Goal: Task Accomplishment & Management: Use online tool/utility

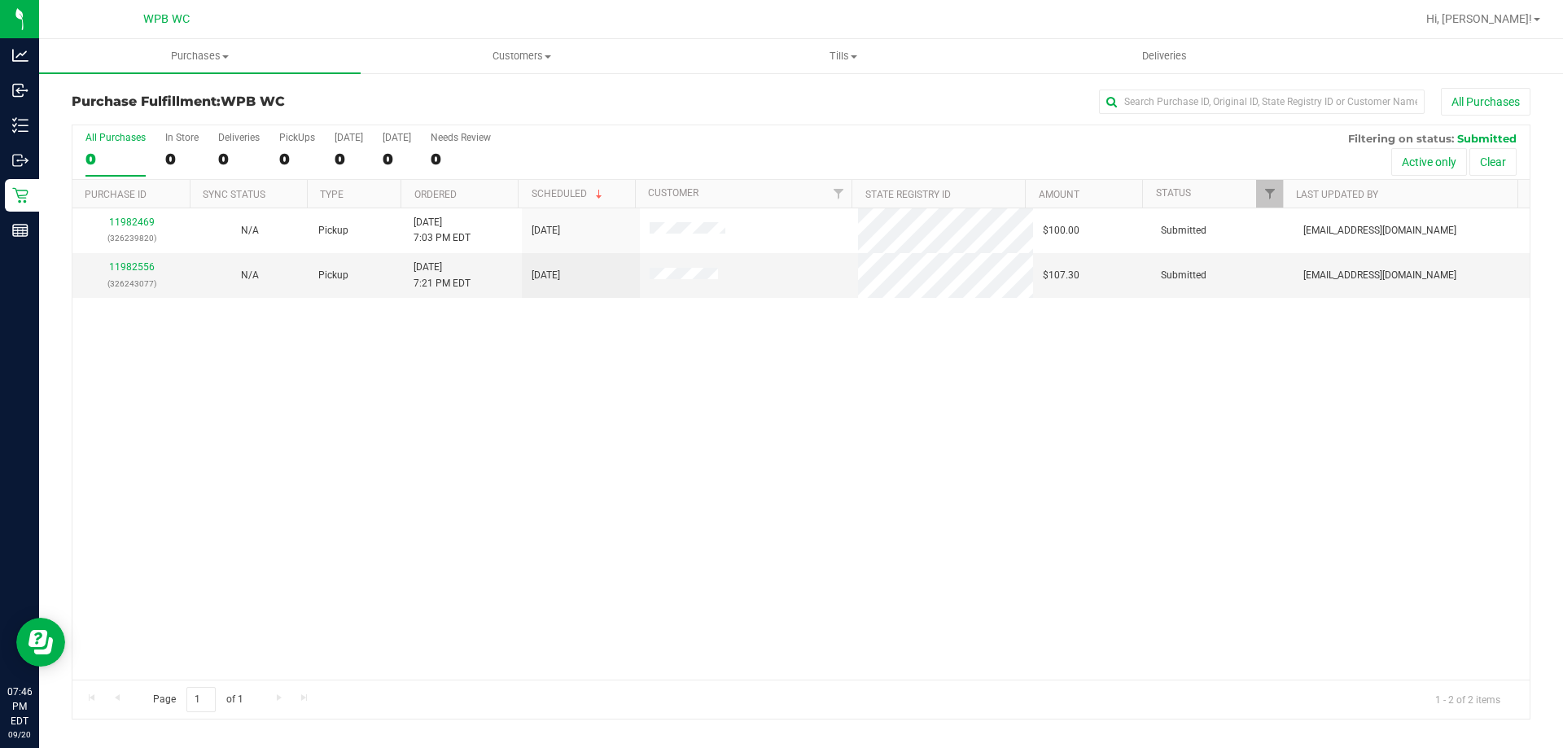
click at [843, 527] on div "11982469 (326239820) N/A Pickup [DATE] 7:03 PM EDT 9/20/2025 $100.00 Submitted …" at bounding box center [800, 443] width 1457 height 471
click at [122, 266] on link "11982556" at bounding box center [132, 266] width 46 height 11
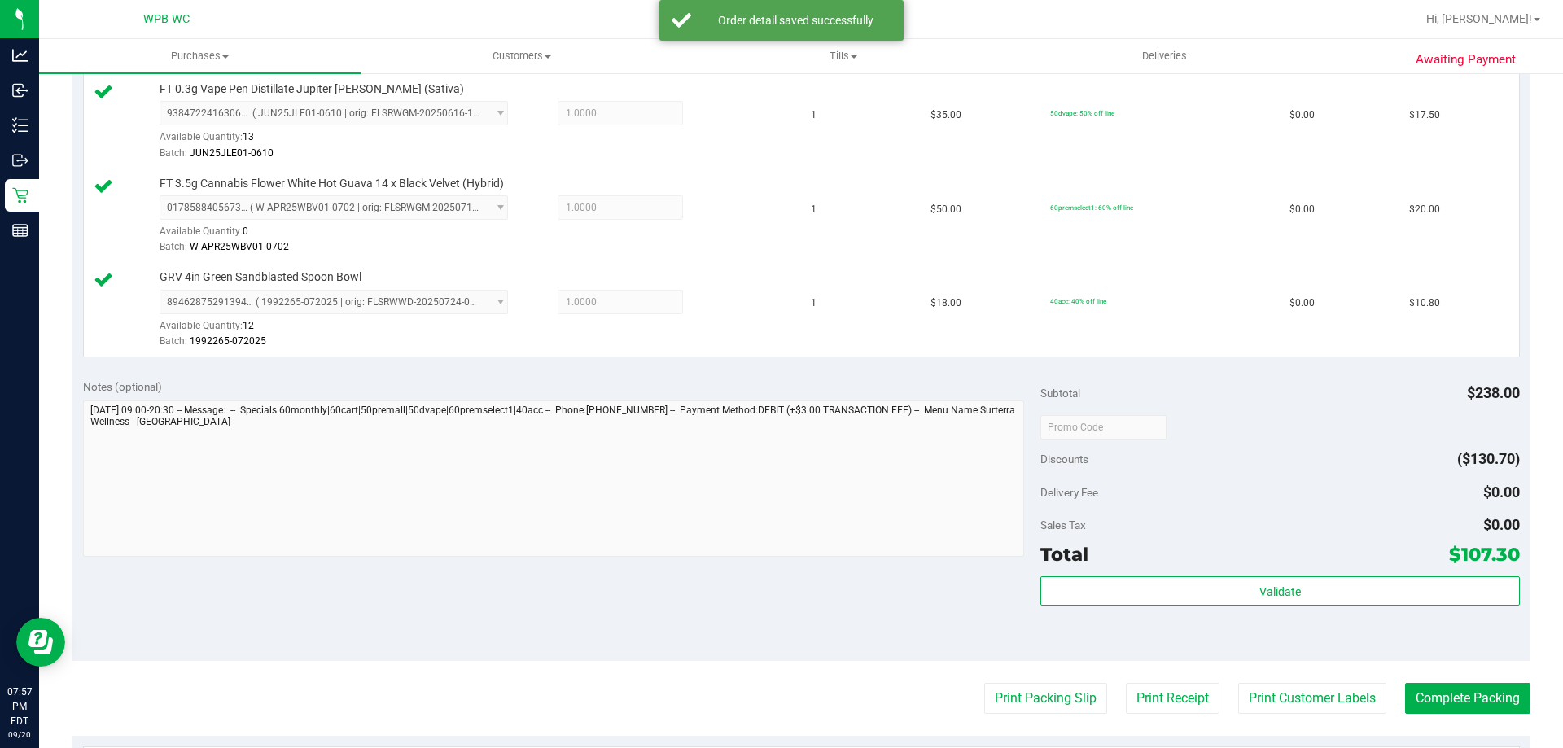
scroll to position [814, 0]
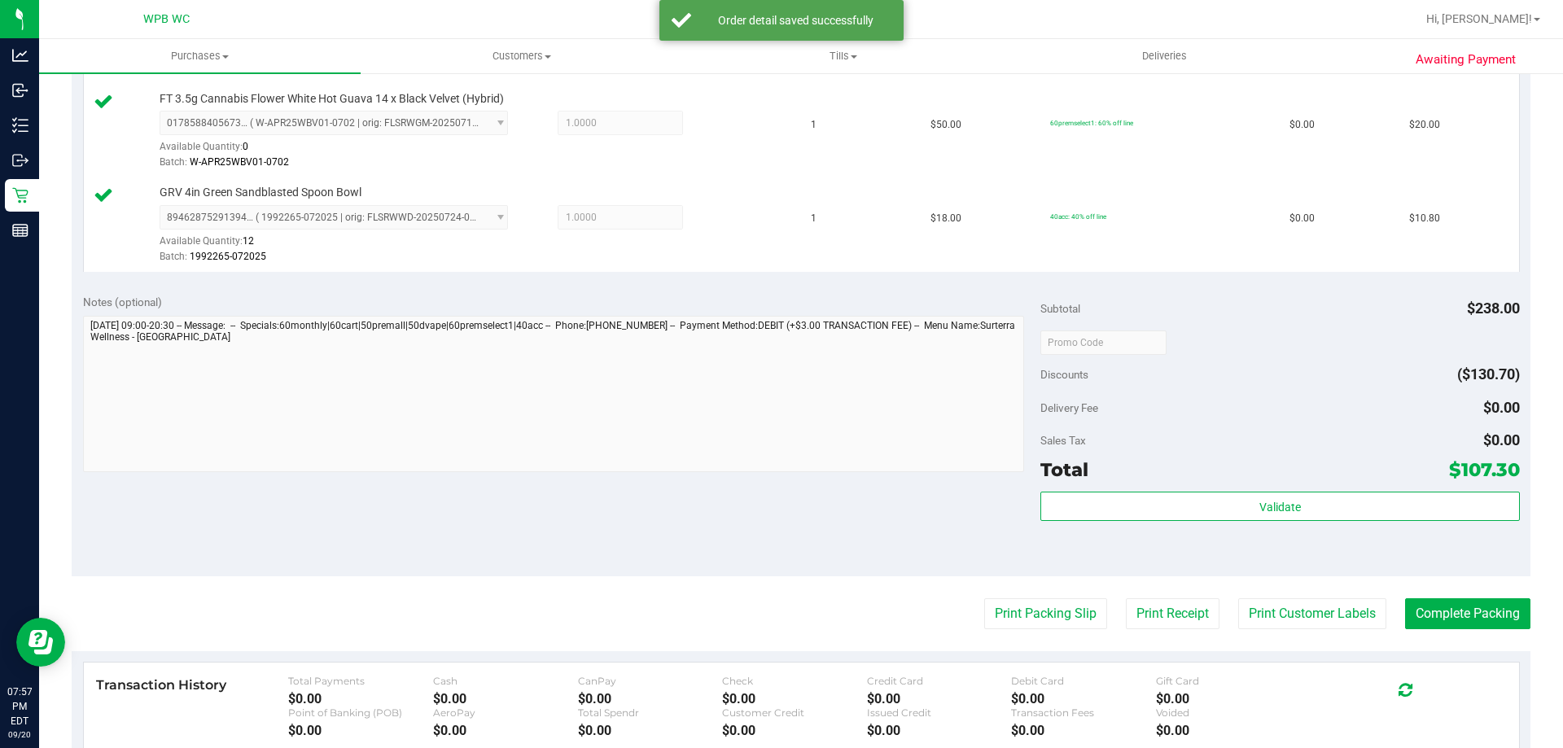
click at [1349, 486] on div "Subtotal $238.00 Discounts ($130.70) Delivery Fee $0.00 Sales Tax $0.00 Total $…" at bounding box center [1279, 429] width 479 height 271
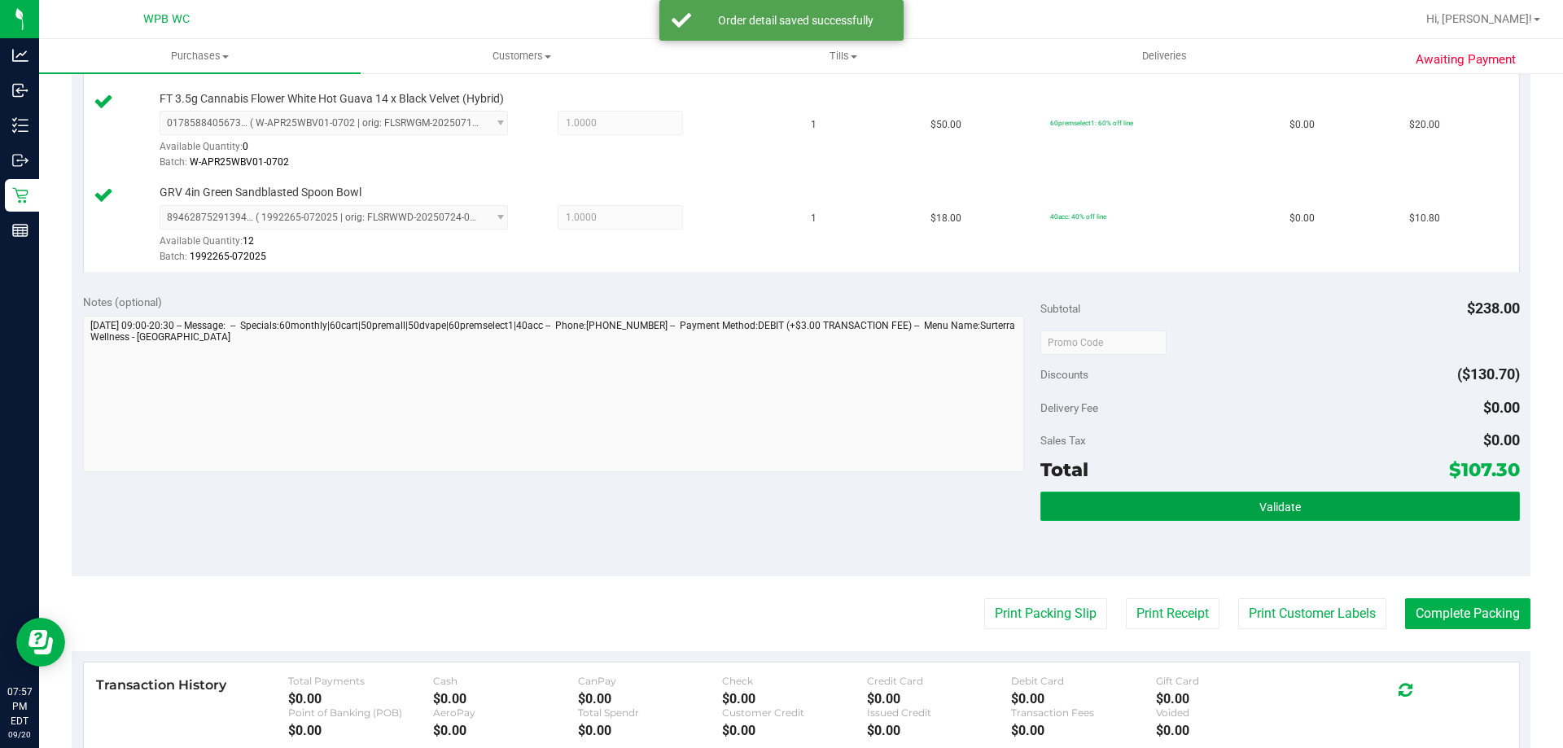
click at [1359, 507] on button "Validate" at bounding box center [1279, 506] width 479 height 29
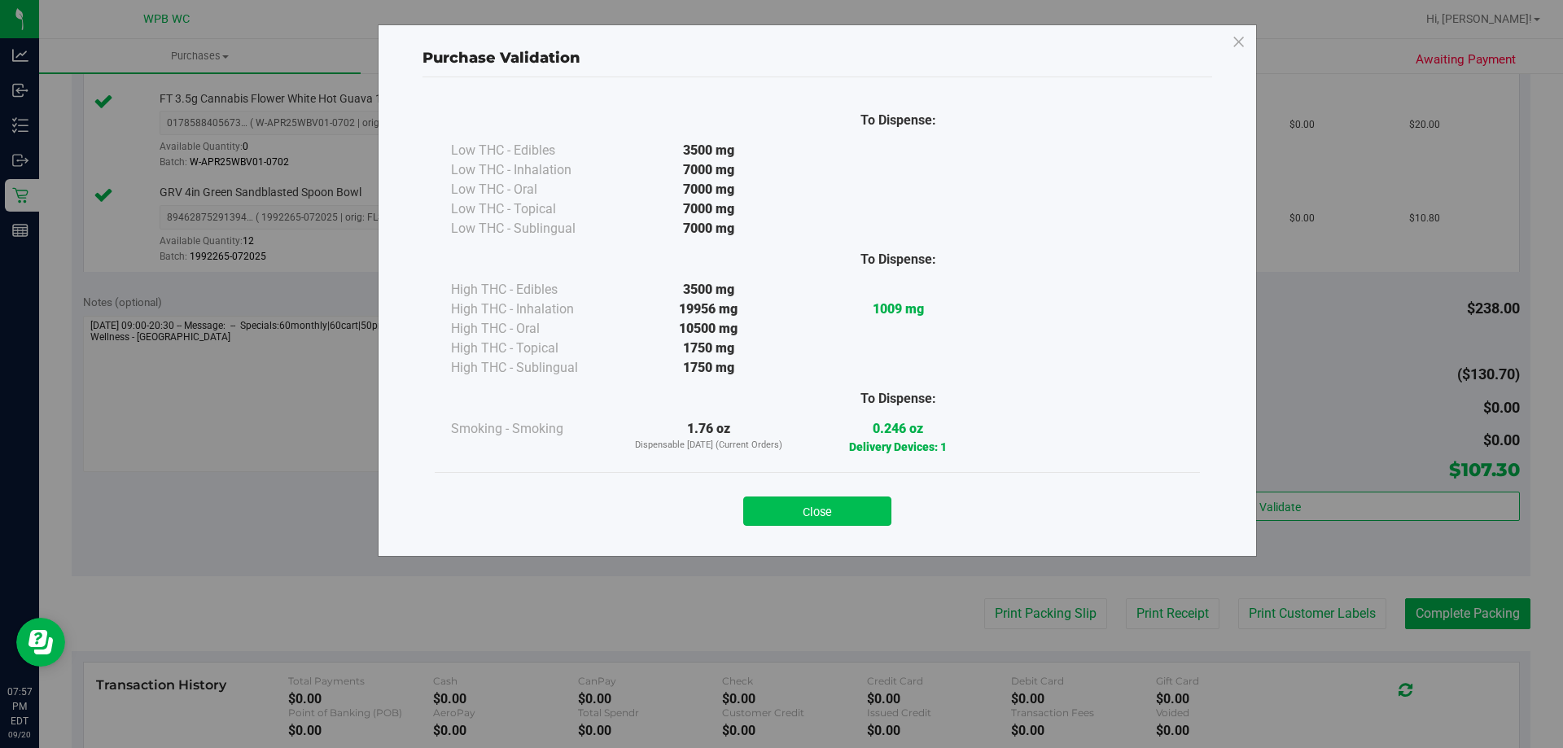
click at [850, 505] on button "Close" at bounding box center [817, 511] width 148 height 29
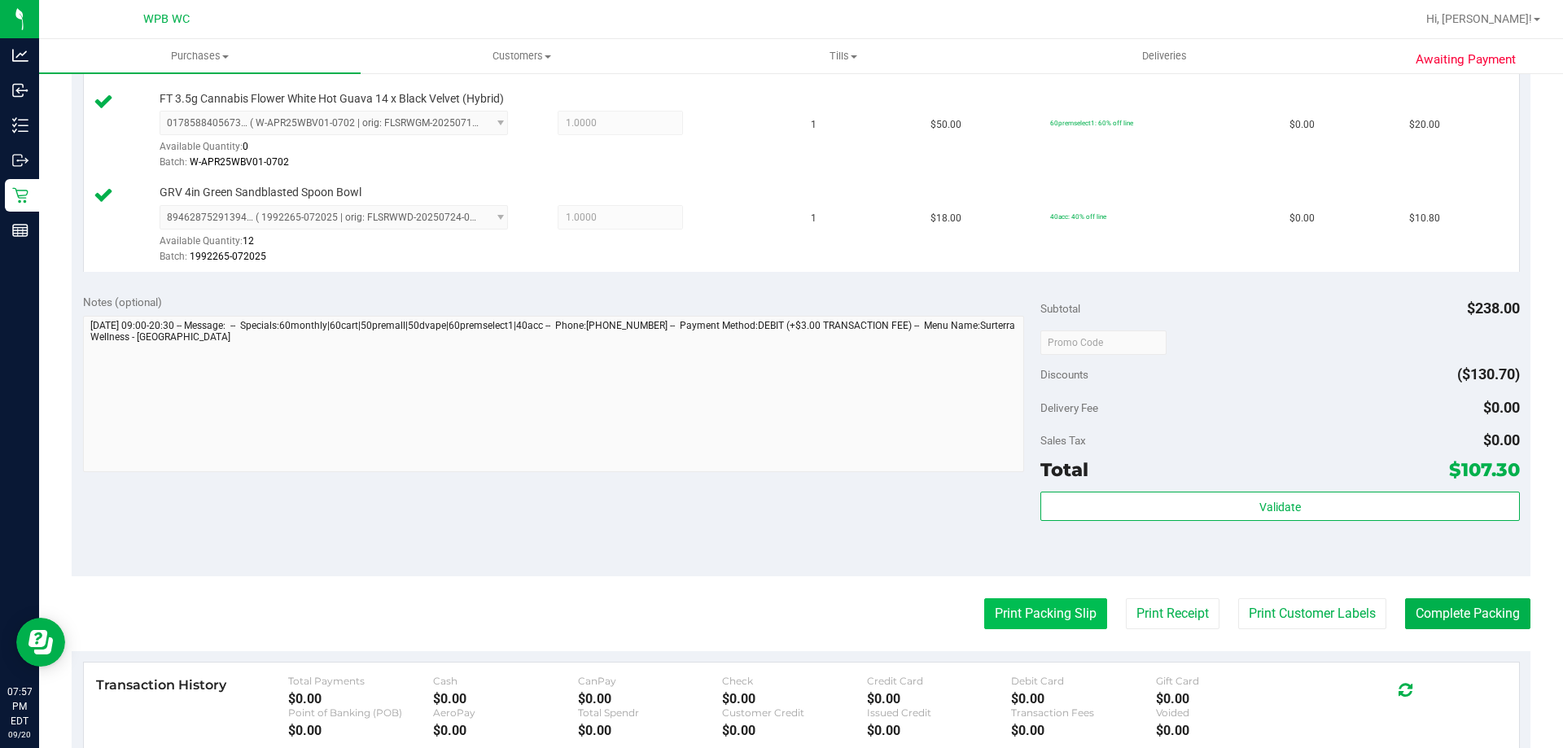
click at [1069, 619] on button "Print Packing Slip" at bounding box center [1045, 613] width 123 height 31
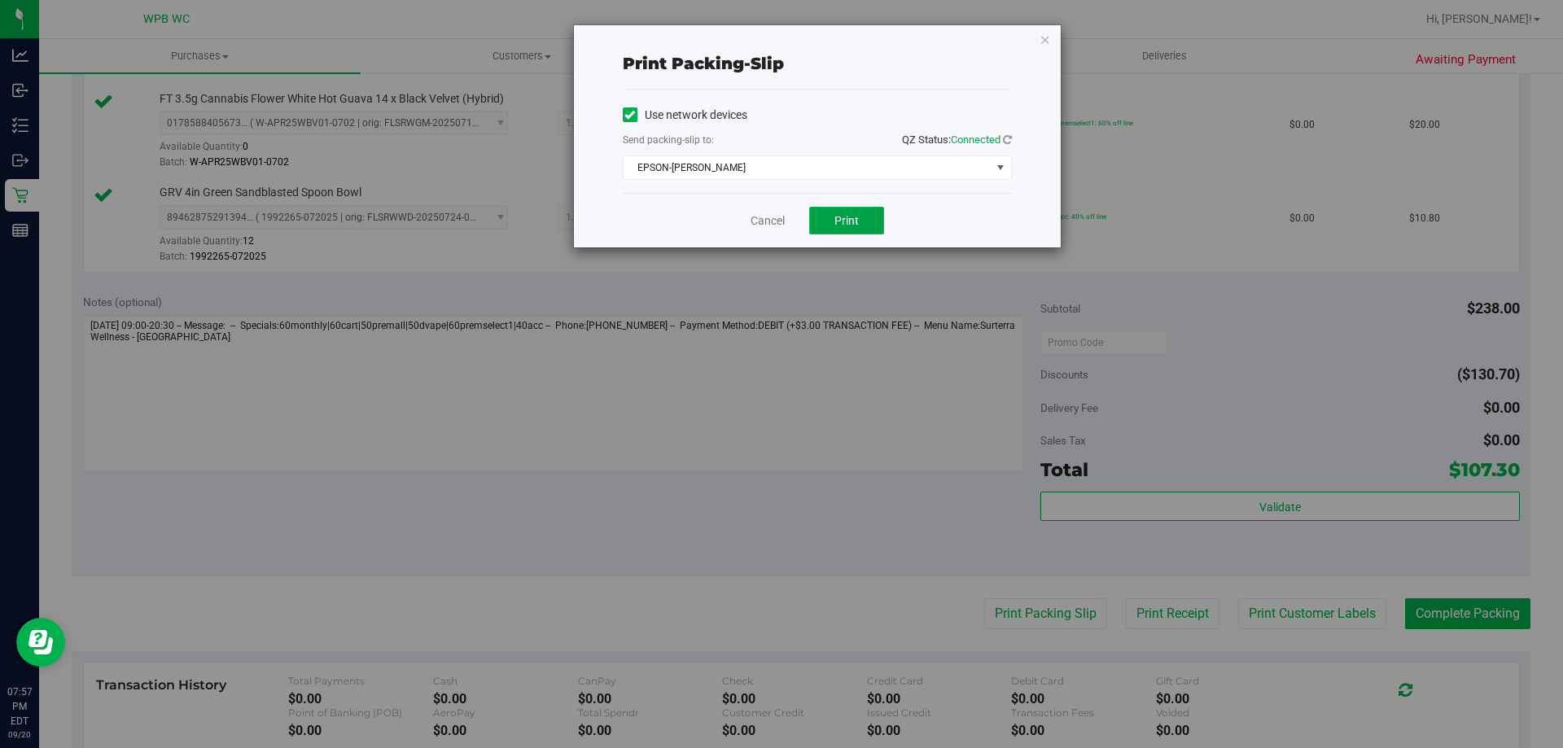
click at [838, 212] on button "Print" at bounding box center [846, 221] width 75 height 28
click at [1041, 27] on div "Print packing-slip Use network devices Send packing-slip to: QZ Status: Connect…" at bounding box center [817, 136] width 487 height 222
click at [1053, 35] on div "Print packing-slip Use network devices Send packing-slip to: QZ Status: Connect…" at bounding box center [817, 136] width 487 height 222
click at [1048, 39] on icon "button" at bounding box center [1044, 39] width 11 height 20
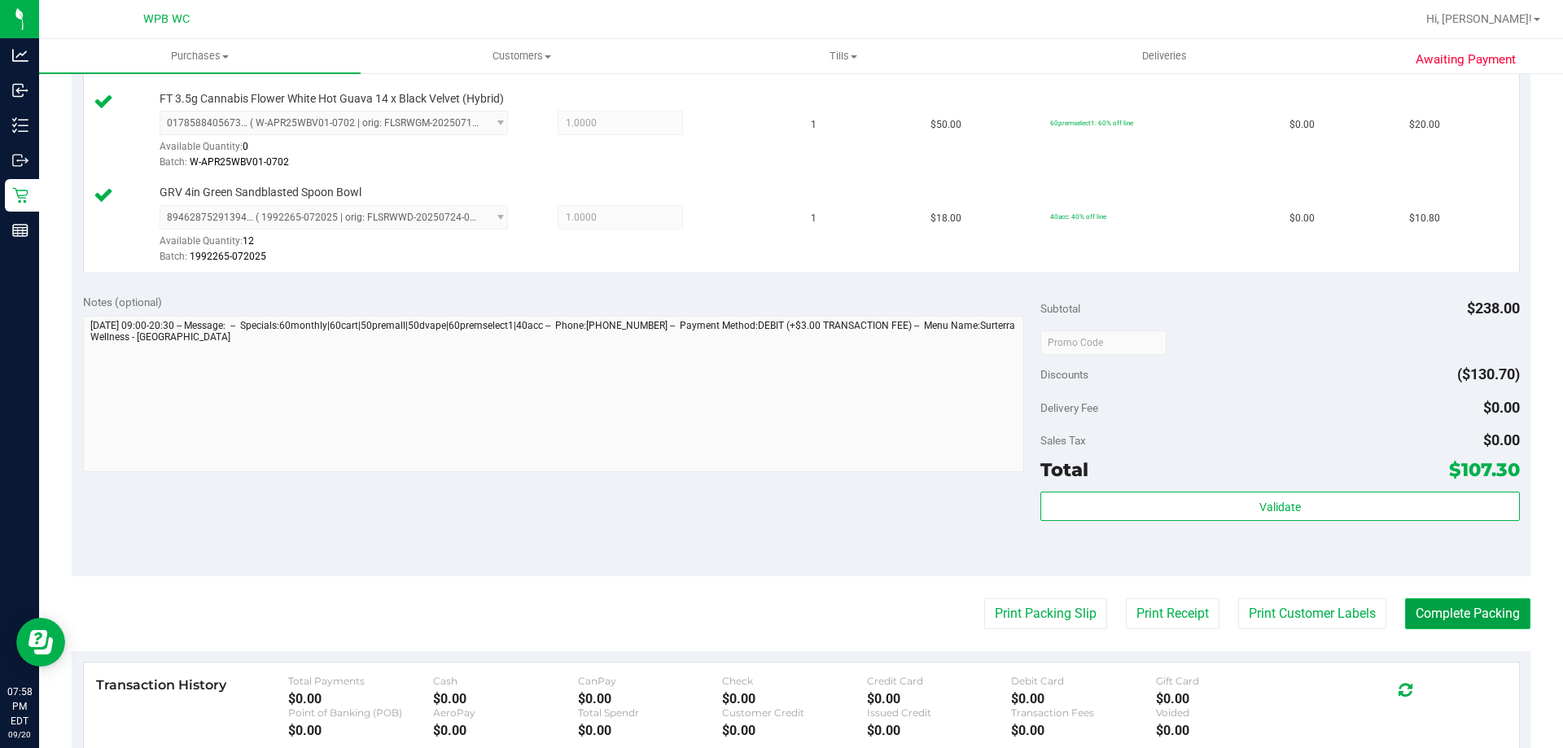
click at [1427, 609] on button "Complete Packing" at bounding box center [1467, 613] width 125 height 31
